Goal: Task Accomplishment & Management: Manage account settings

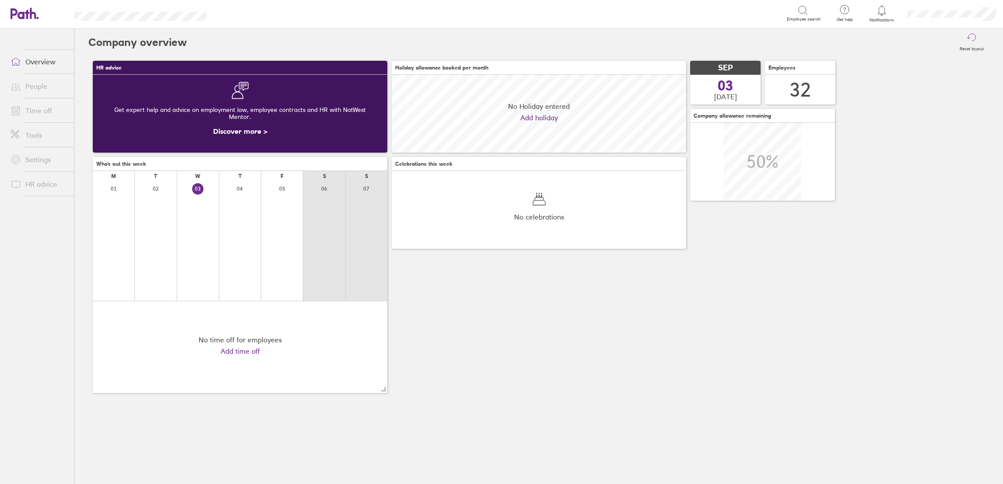
scroll to position [78, 294]
click at [29, 109] on link "Time off" at bounding box center [38, 110] width 70 height 17
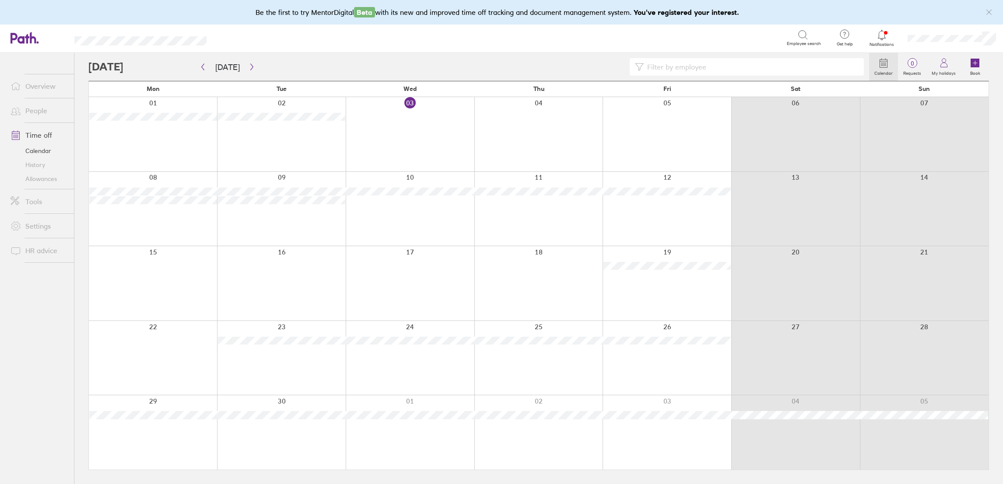
click at [24, 110] on span at bounding box center [14, 110] width 22 height 10
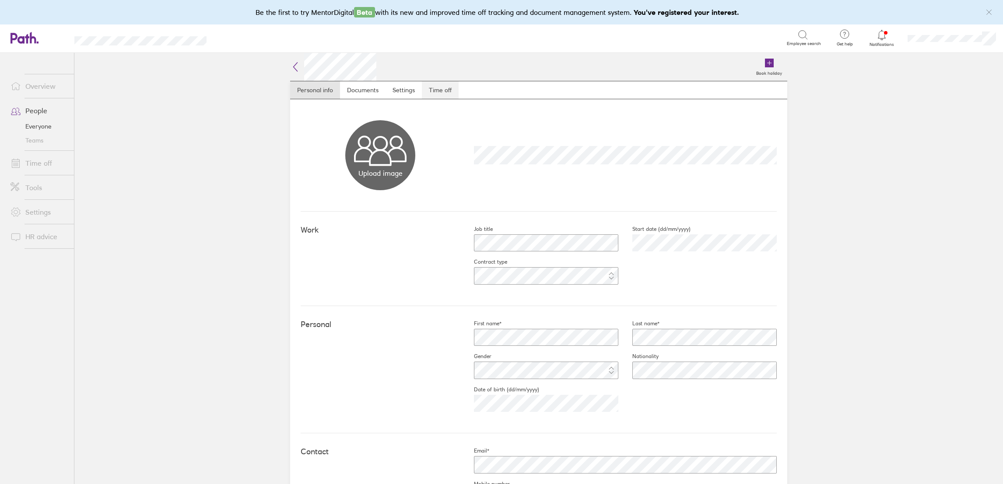
click at [440, 89] on link "Time off" at bounding box center [440, 89] width 37 height 17
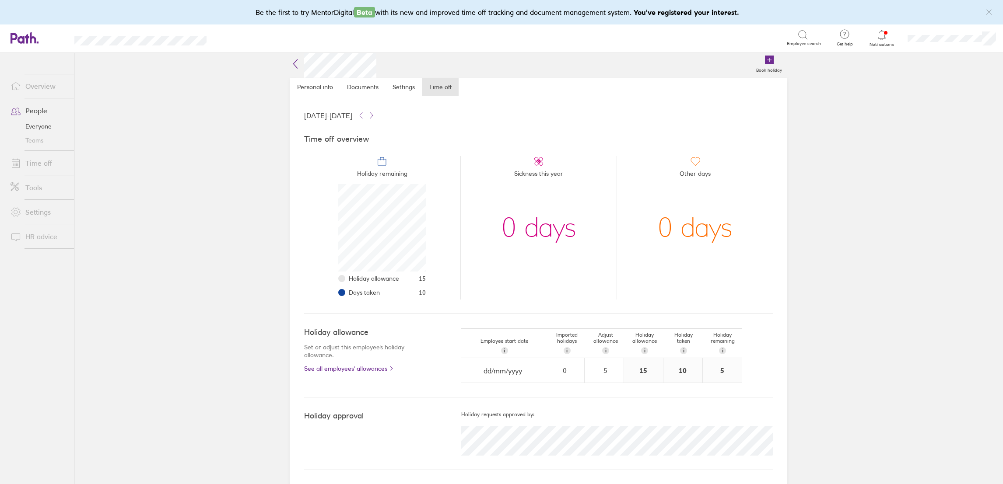
scroll to position [3, 0]
click at [605, 352] on span "i" at bounding box center [605, 350] width 1 height 7
